Goal: Information Seeking & Learning: Learn about a topic

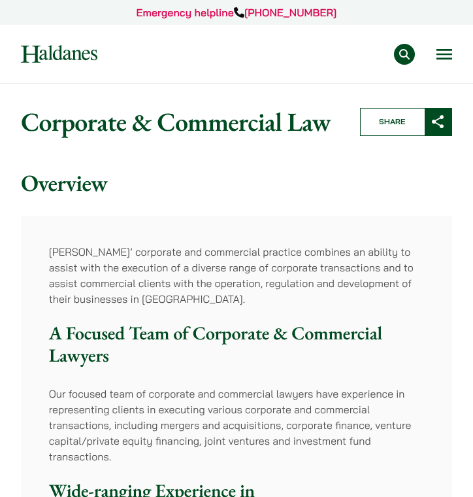
scroll to position [-1, 0]
click at [440, 35] on nav "Practice Areas Antitrust and Competition Law Civil Litigation & Dispute Resolut…" at bounding box center [236, 54] width 431 height 58
click at [442, 51] on button "Open menu" at bounding box center [444, 54] width 16 height 10
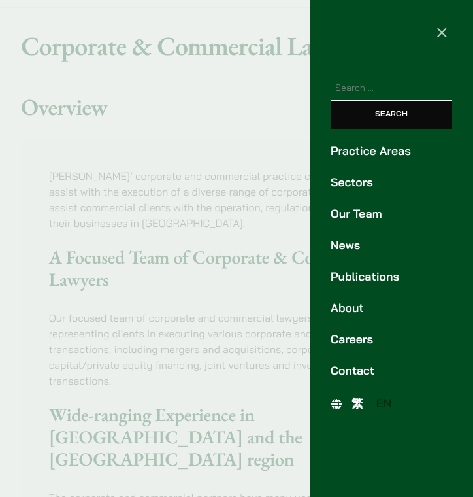
scroll to position [76, 0]
click at [352, 333] on link "Careers" at bounding box center [392, 340] width 122 height 18
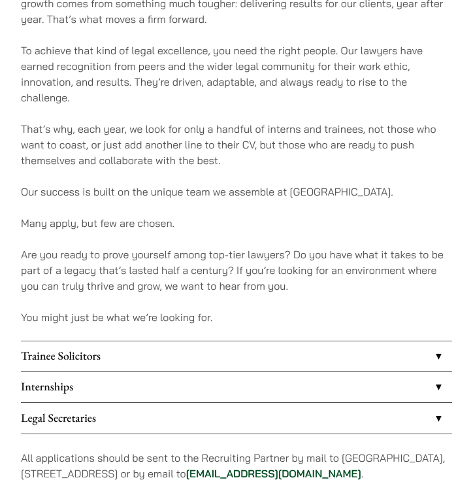
click at [290, 341] on link "Trainee Solicitors" at bounding box center [236, 356] width 431 height 30
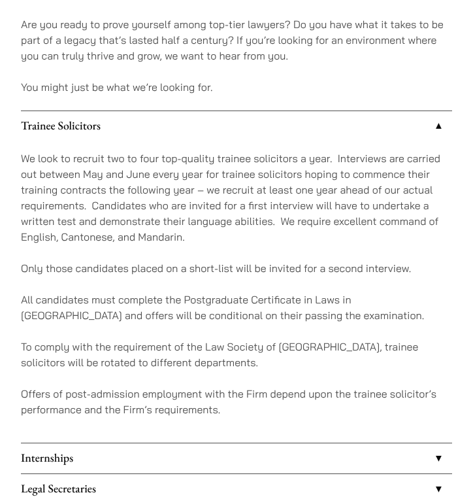
scroll to position [917, 0]
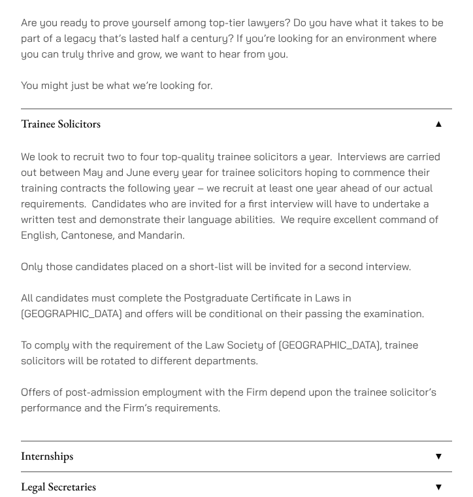
click at [195, 441] on link "Internships" at bounding box center [236, 456] width 431 height 30
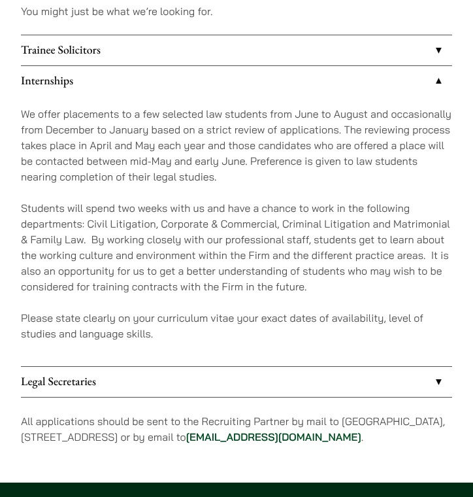
scroll to position [993, 0]
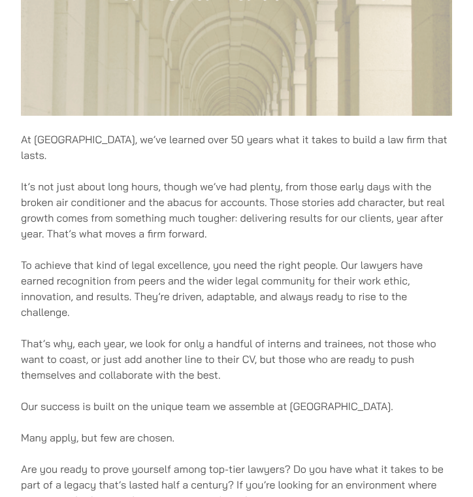
scroll to position [111, 0]
